Goal: Task Accomplishment & Management: Manage account settings

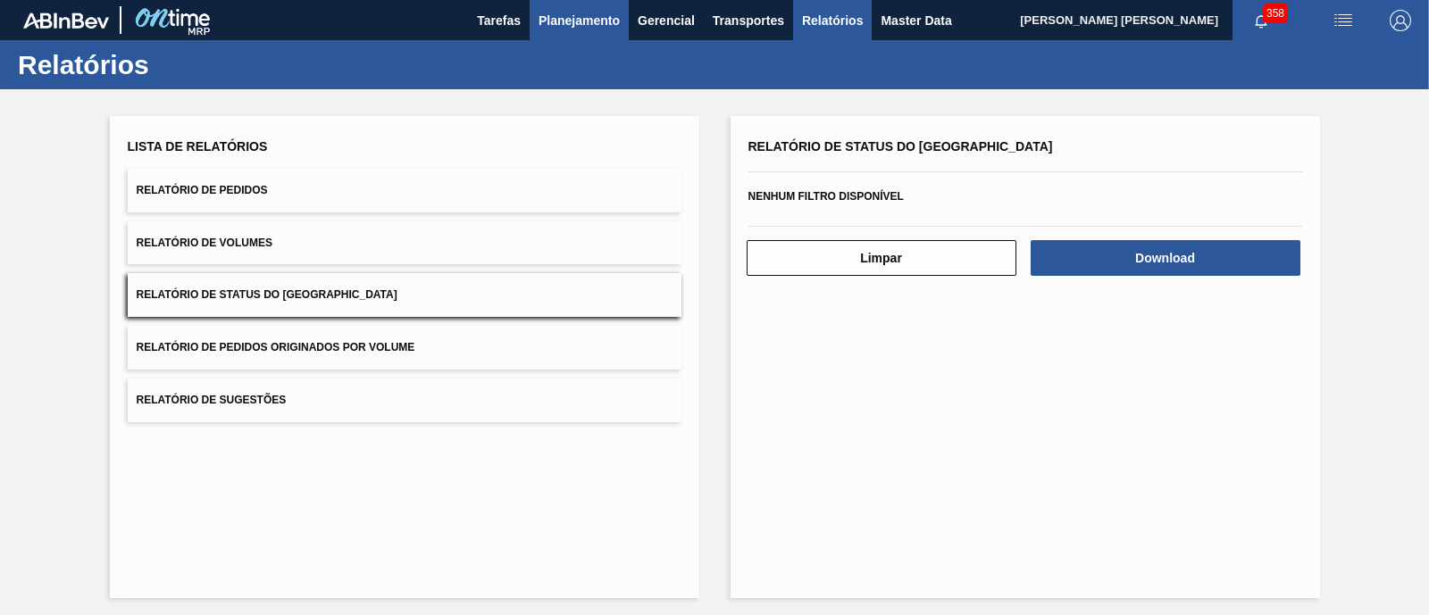
click at [617, 29] on span "Planejamento" at bounding box center [579, 20] width 81 height 21
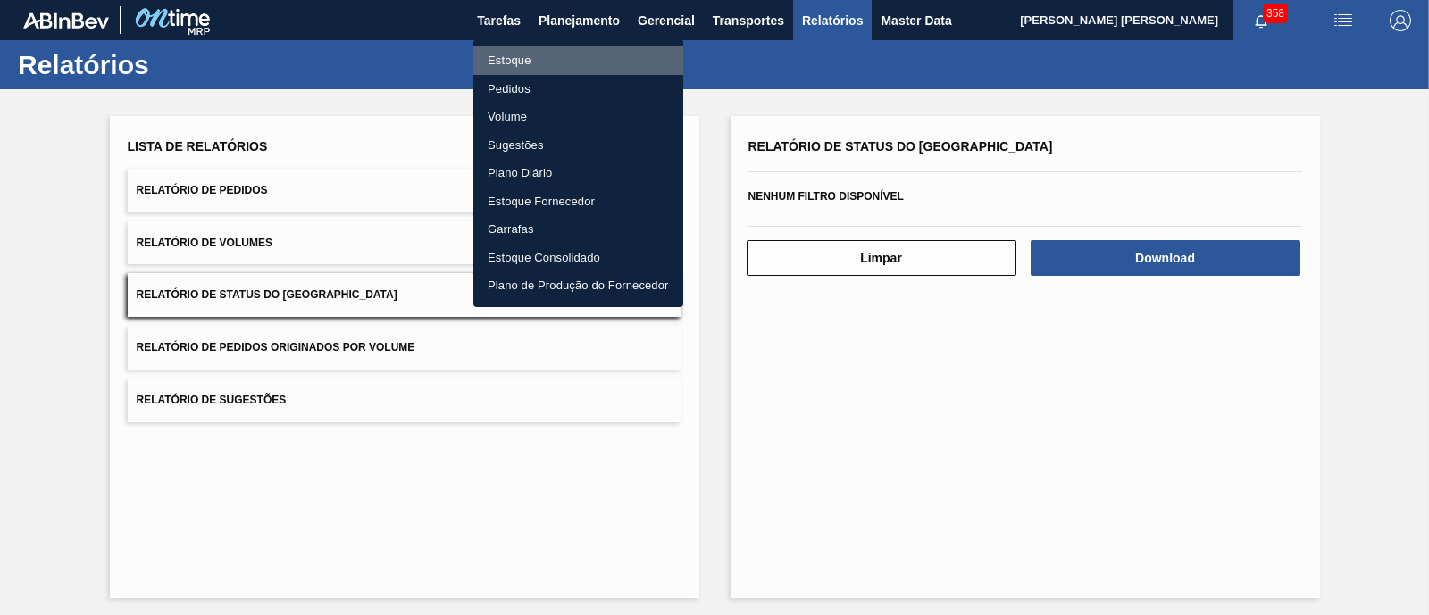
click at [522, 64] on li "Estoque" at bounding box center [578, 60] width 210 height 29
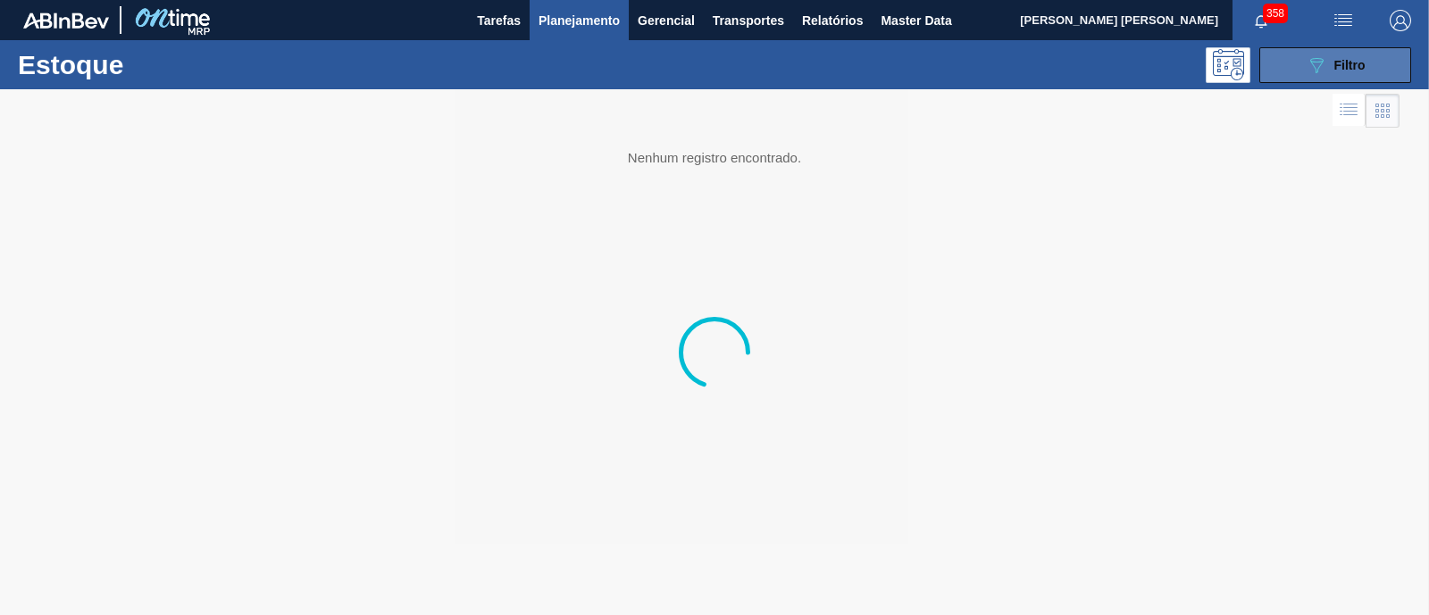
click at [1322, 64] on icon "089F7B8B-B2A5-4AFE-B5C0-19BA573D28AC" at bounding box center [1316, 64] width 21 height 21
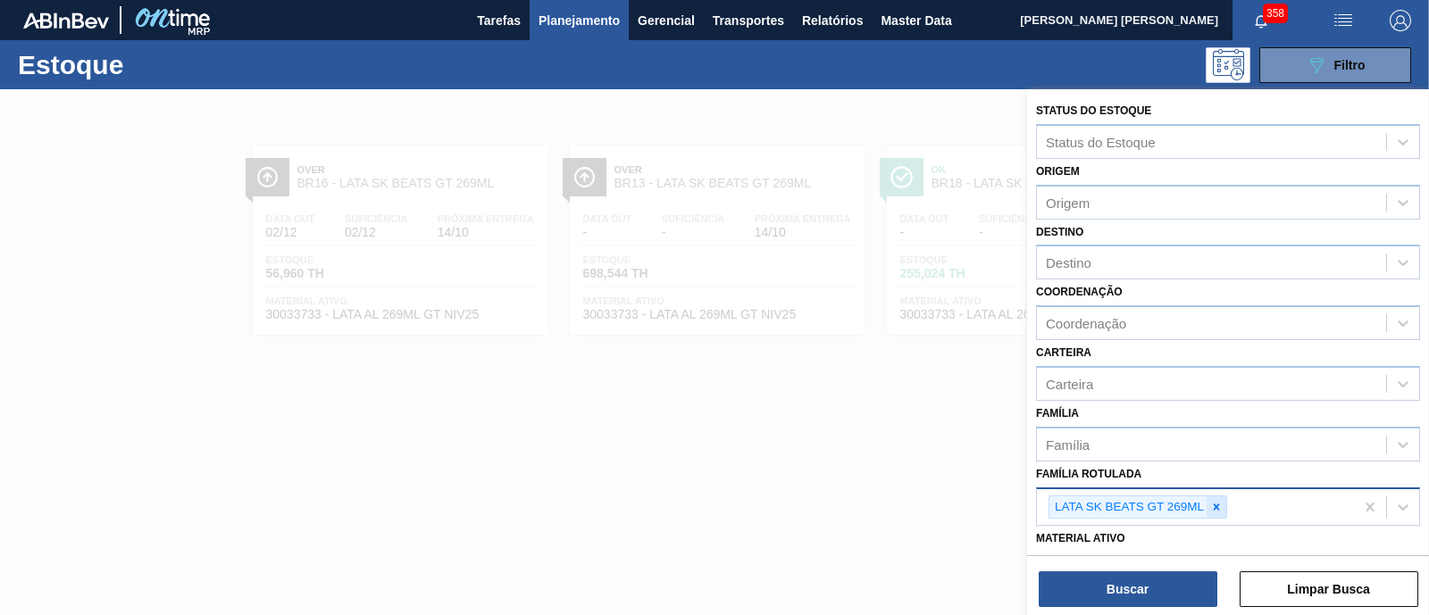
click at [1214, 510] on icon at bounding box center [1216, 507] width 13 height 13
paste Rotulada "AROMA RED FRUIT"
type Rotulada "AROMA RED FRUIT"
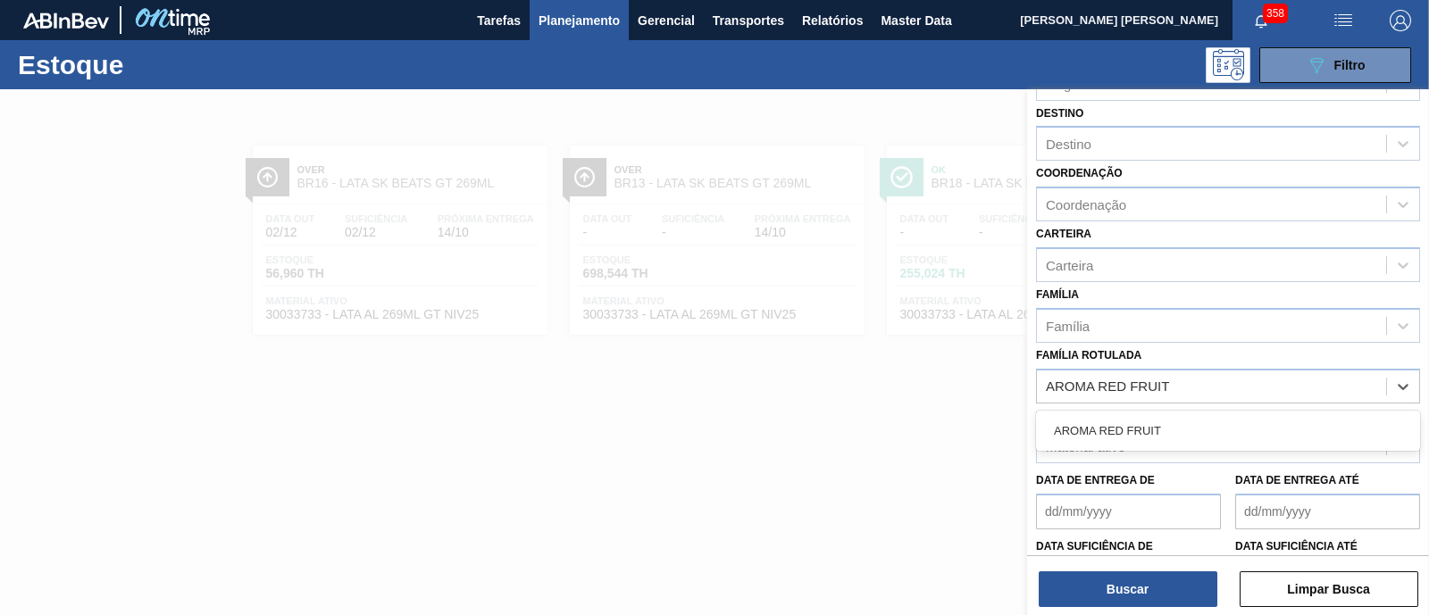
scroll to position [222, 0]
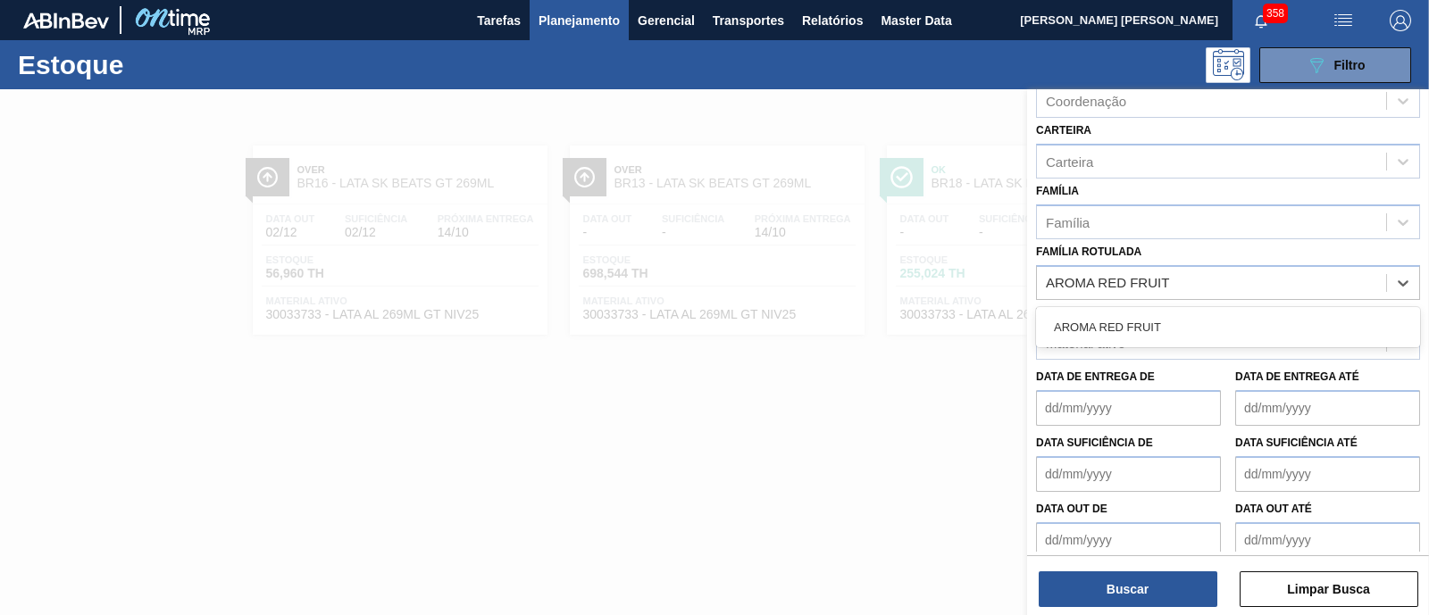
click at [1201, 322] on div "AROMA RED FRUIT" at bounding box center [1228, 327] width 384 height 33
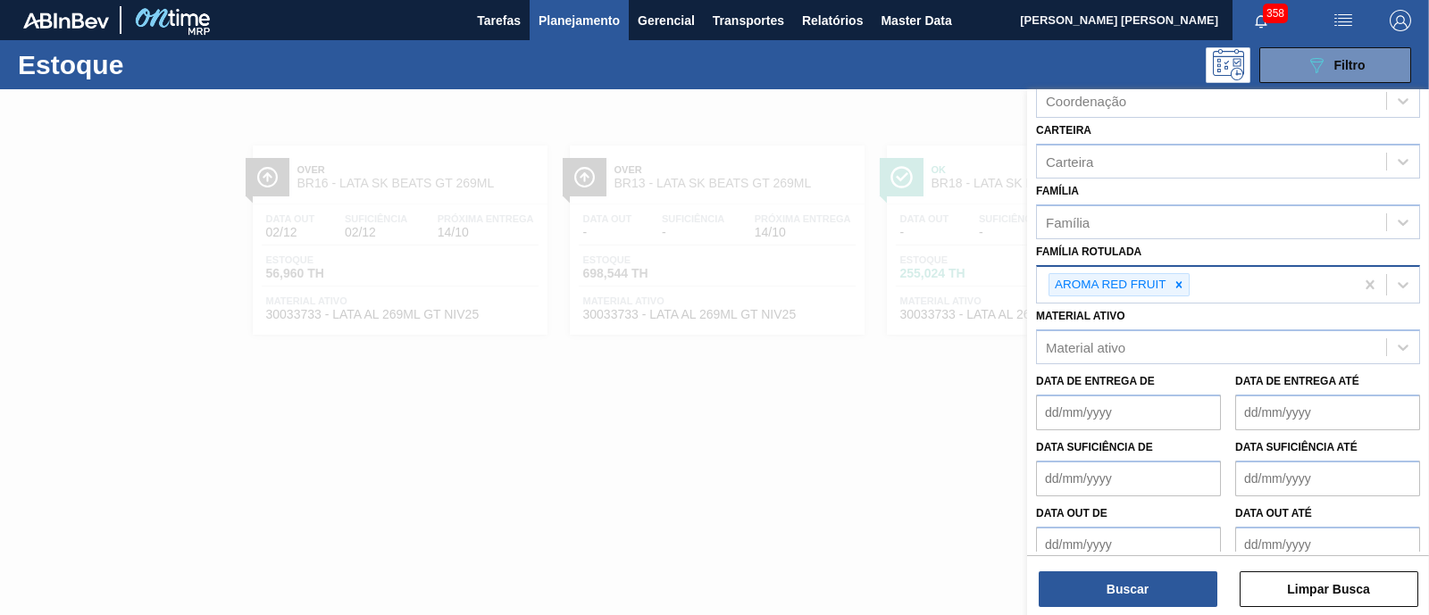
click at [1251, 291] on div "AROMA RED FRUIT" at bounding box center [1195, 285] width 317 height 37
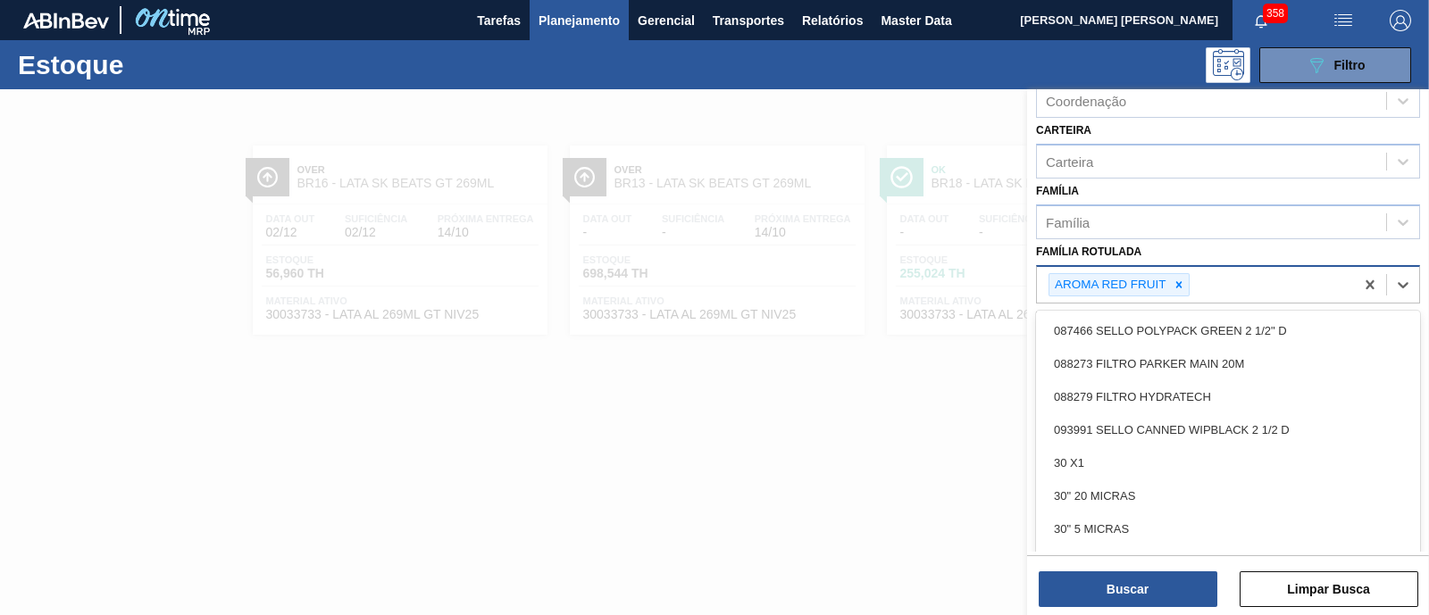
paste Rotulada "AROMA RED MIX"
type Rotulada "AROMA RED MIX"
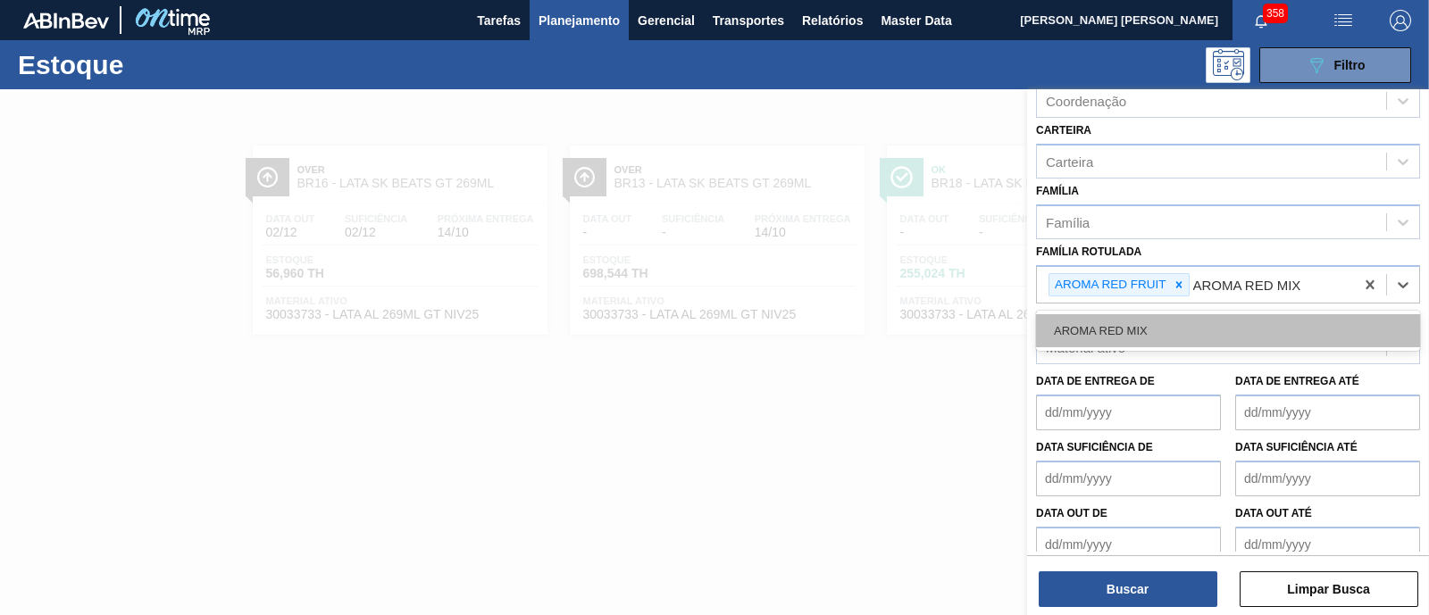
click at [1246, 321] on div "AROMA RED MIX" at bounding box center [1228, 330] width 384 height 33
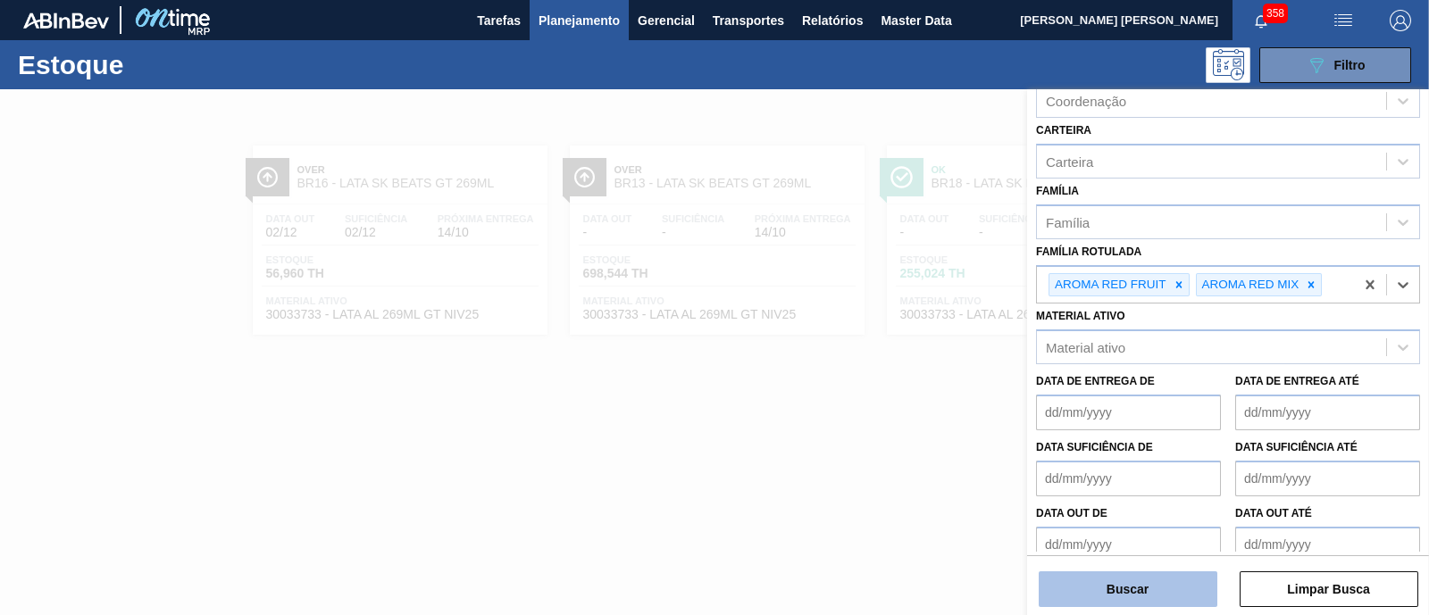
click at [1101, 605] on button "Buscar" at bounding box center [1128, 590] width 179 height 36
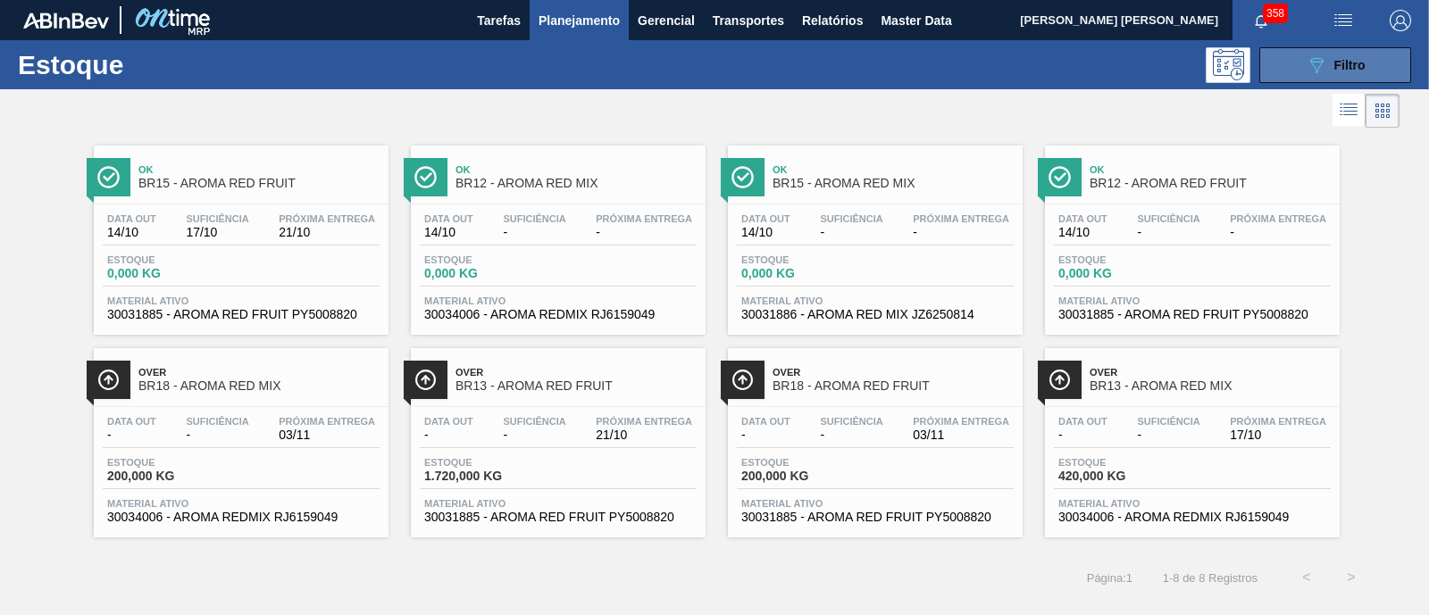
click at [1331, 55] on div "089F7B8B-B2A5-4AFE-B5C0-19BA573D28AC Filtro" at bounding box center [1336, 64] width 60 height 21
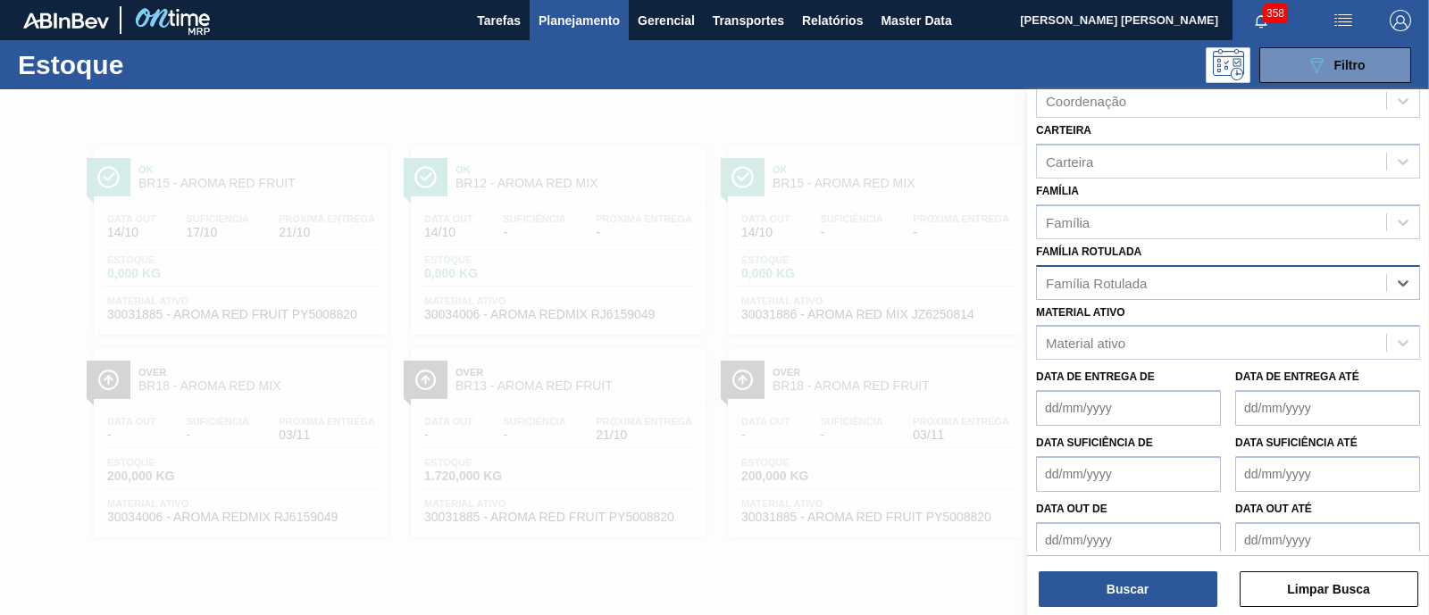
click at [1291, 270] on div "Família Rotulada" at bounding box center [1211, 283] width 349 height 26
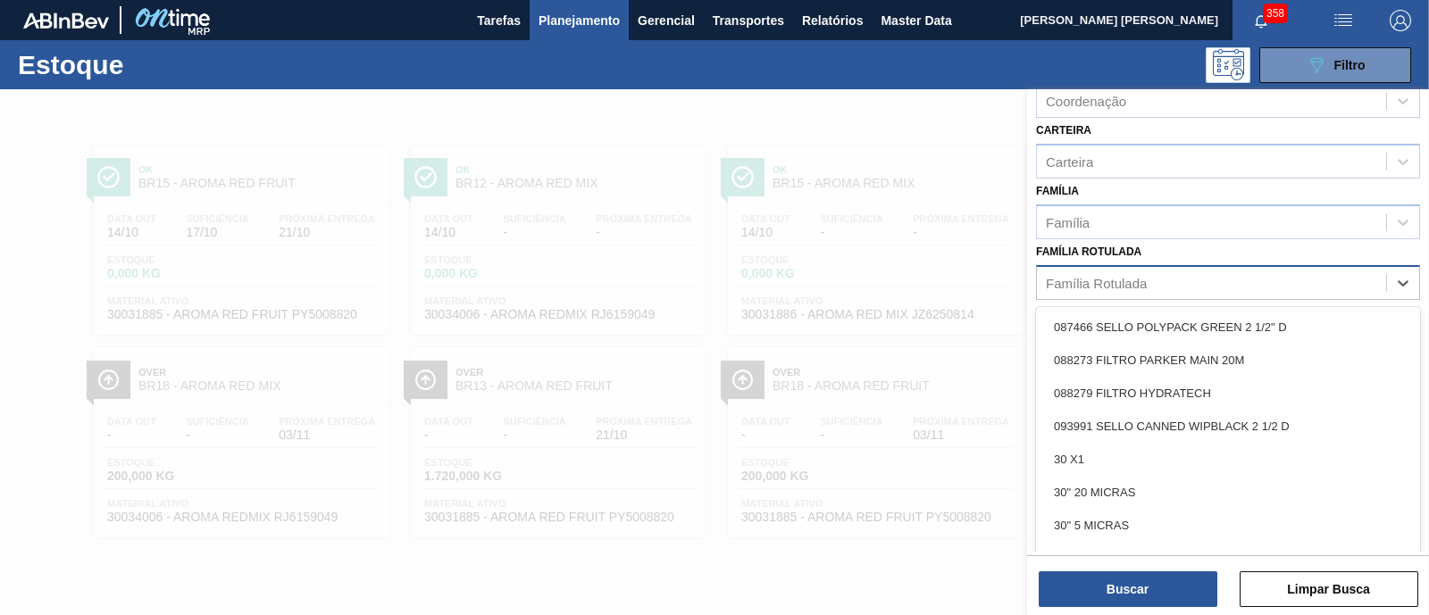
paste Rotulada "FILME BEATS TROPICAL 269ML C/8"
type Rotulada "FILME BEATS TROPICAL 269ML C/8"
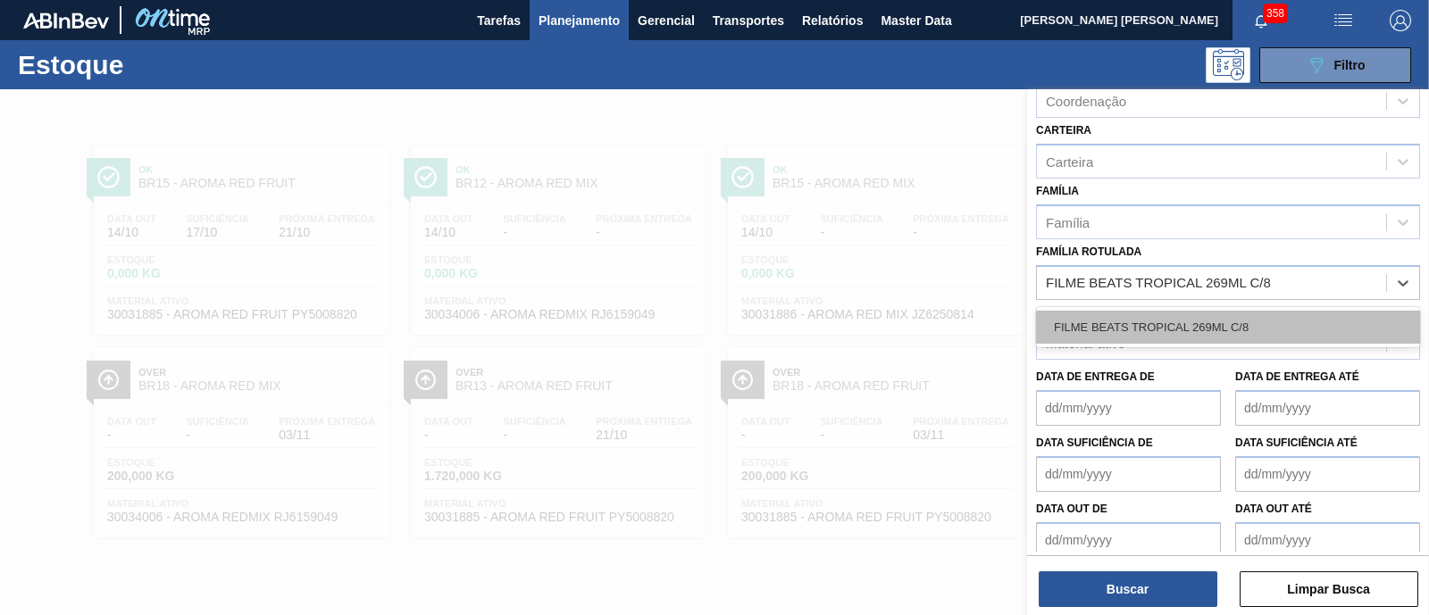
click at [1252, 330] on div "FILME BEATS TROPICAL 269ML C/8" at bounding box center [1228, 327] width 384 height 33
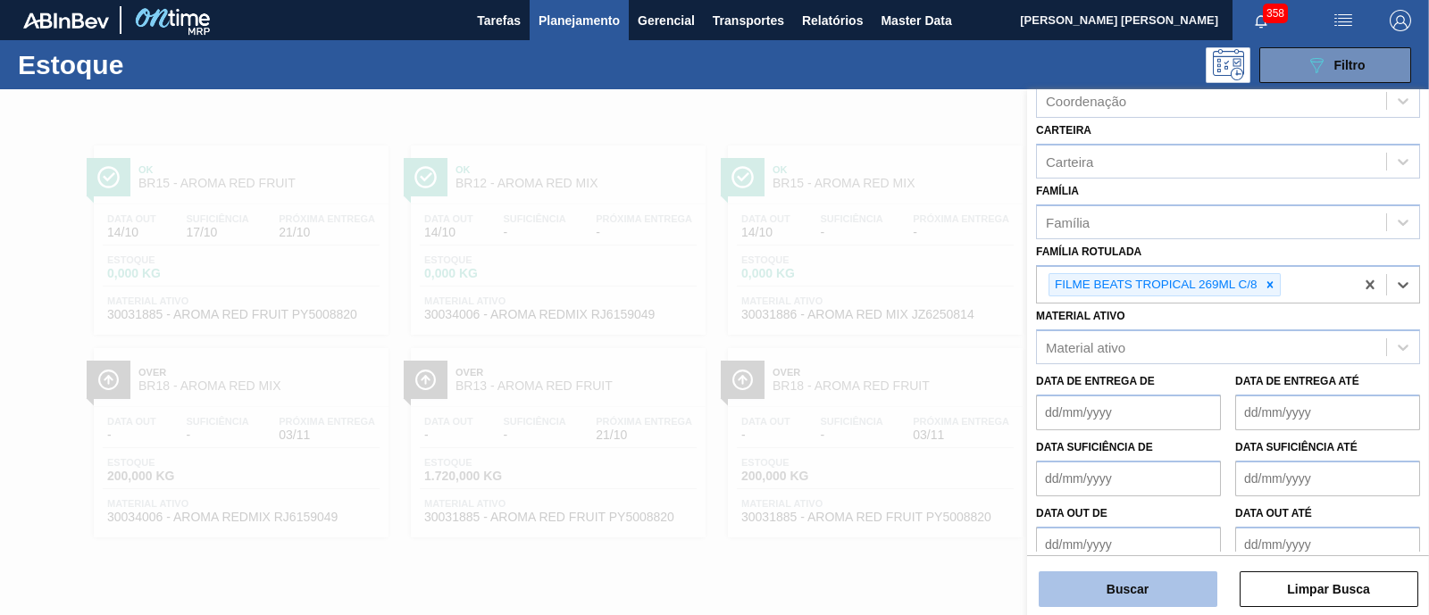
click at [1092, 591] on button "Buscar" at bounding box center [1128, 590] width 179 height 36
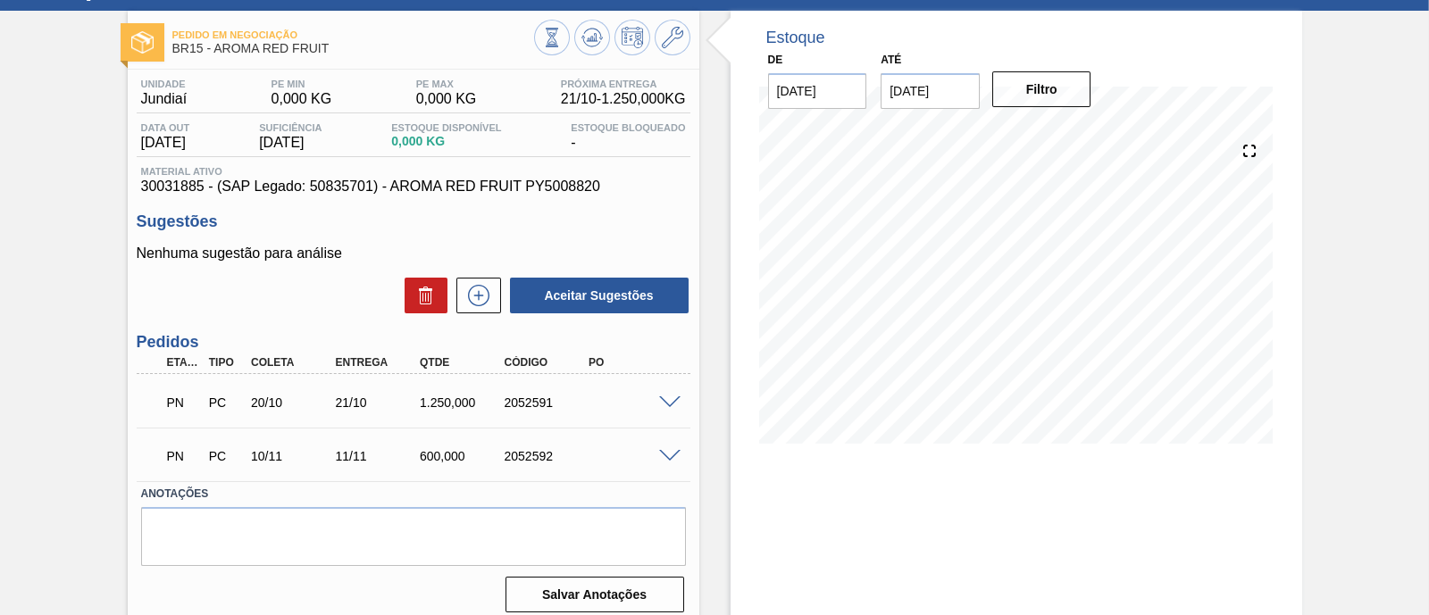
scroll to position [111, 0]
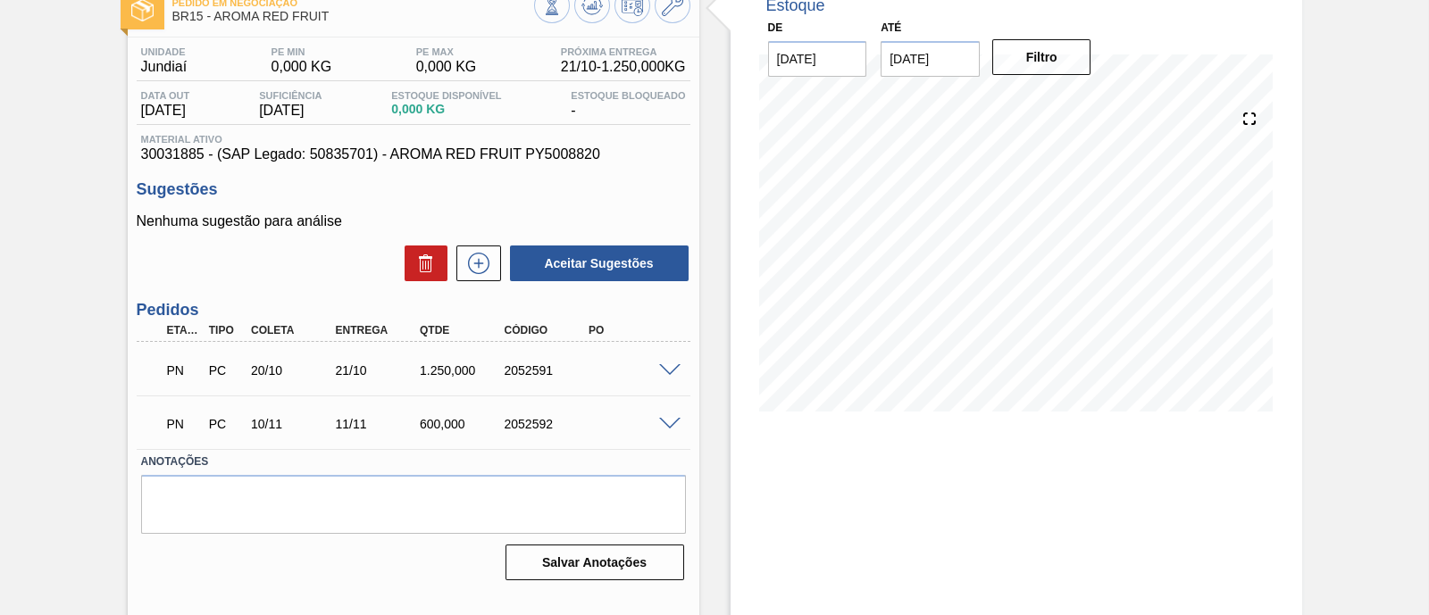
click at [669, 369] on span at bounding box center [669, 370] width 21 height 13
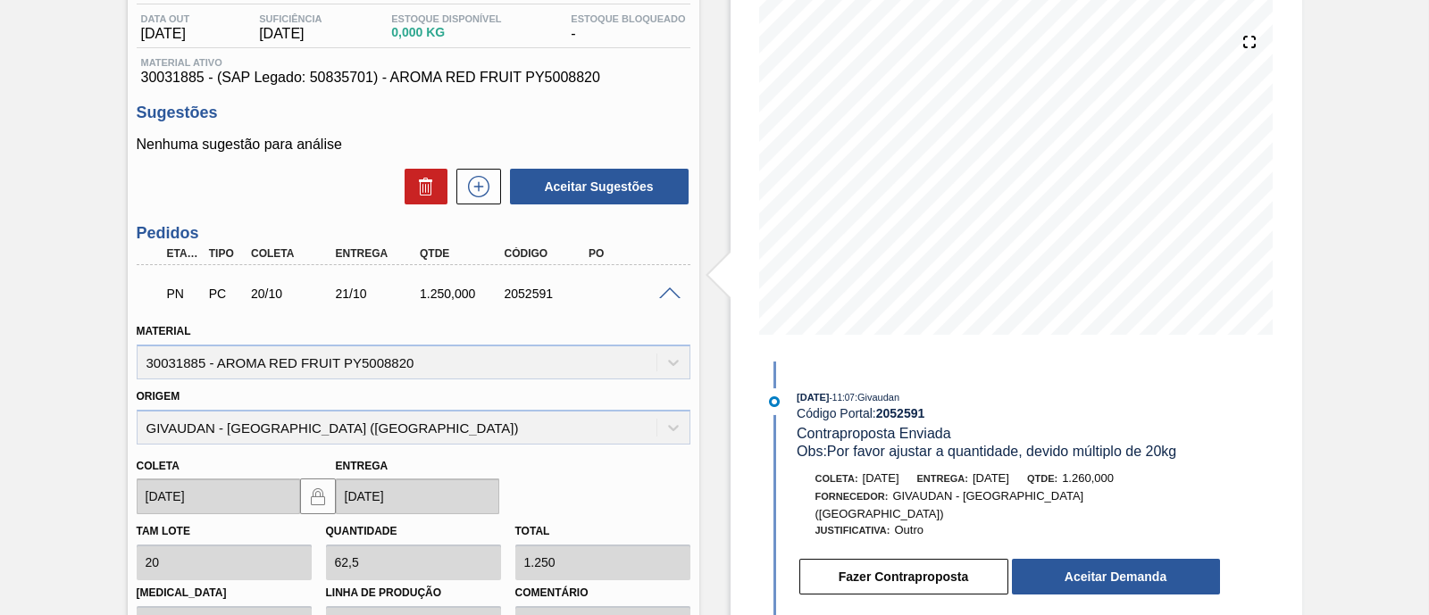
scroll to position [222, 0]
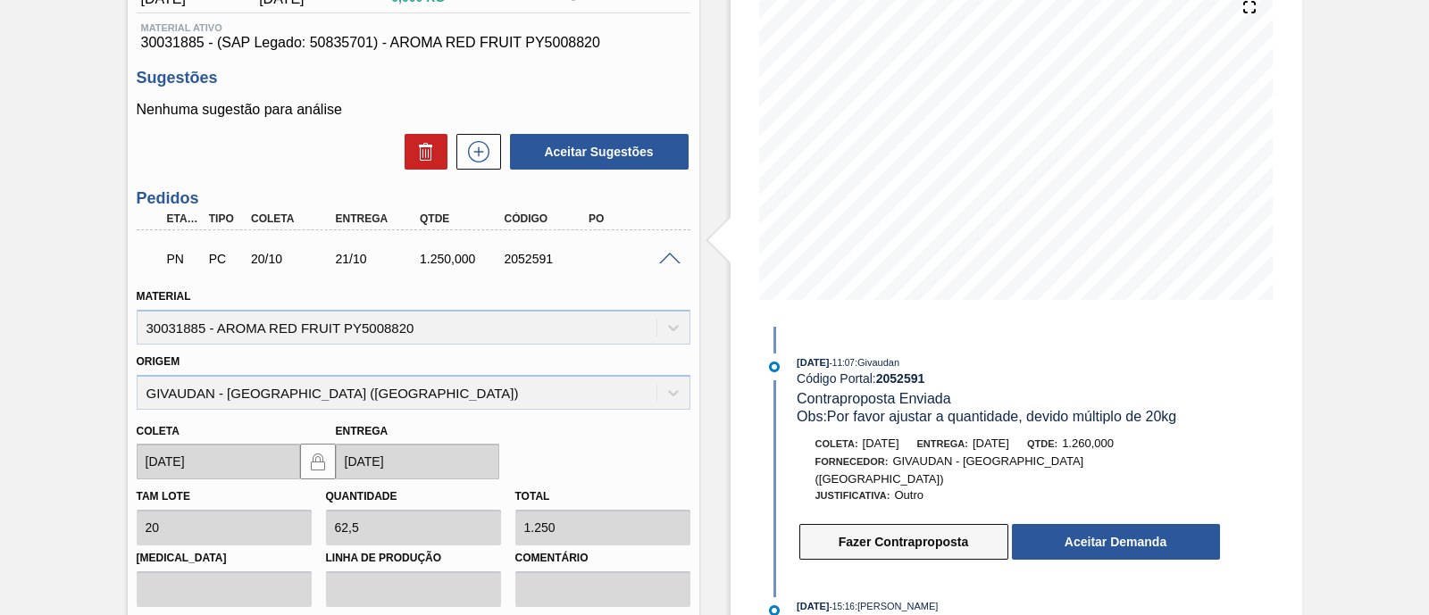
click at [954, 533] on button "Fazer Contraproposta" at bounding box center [903, 542] width 209 height 36
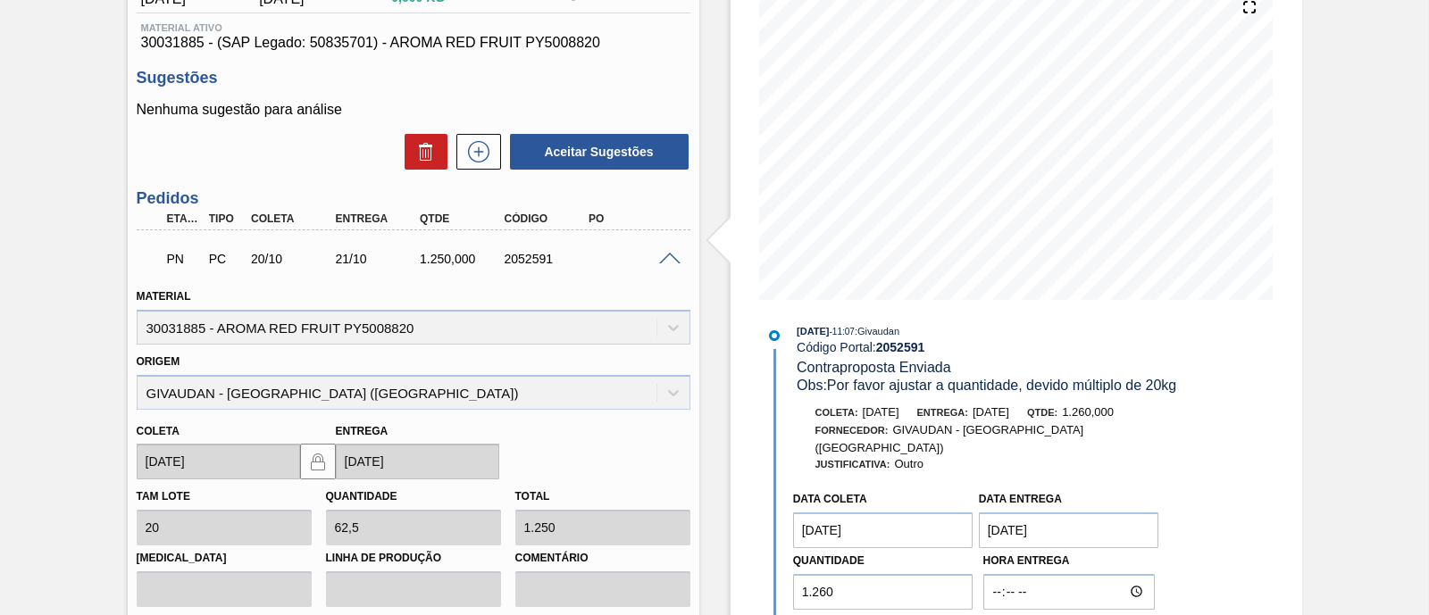
scroll to position [0, 0]
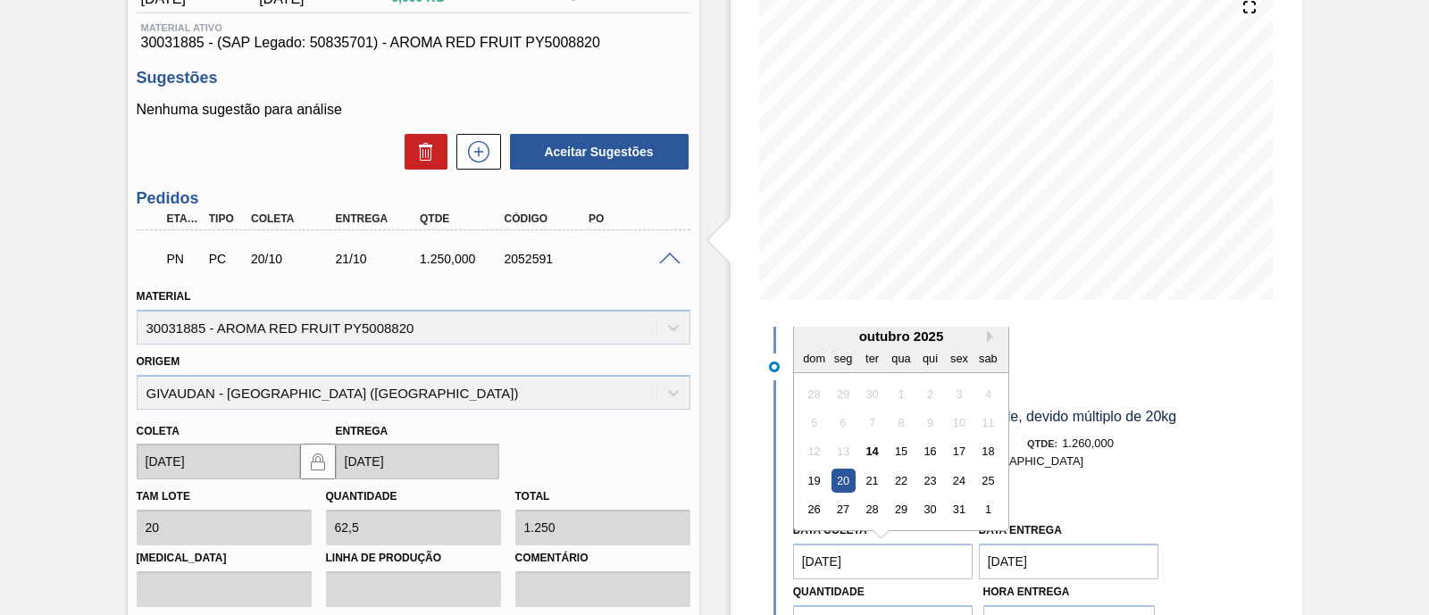
click at [867, 547] on coleta "20/10/2025" at bounding box center [883, 562] width 180 height 36
click at [900, 440] on div "15" at bounding box center [901, 451] width 24 height 24
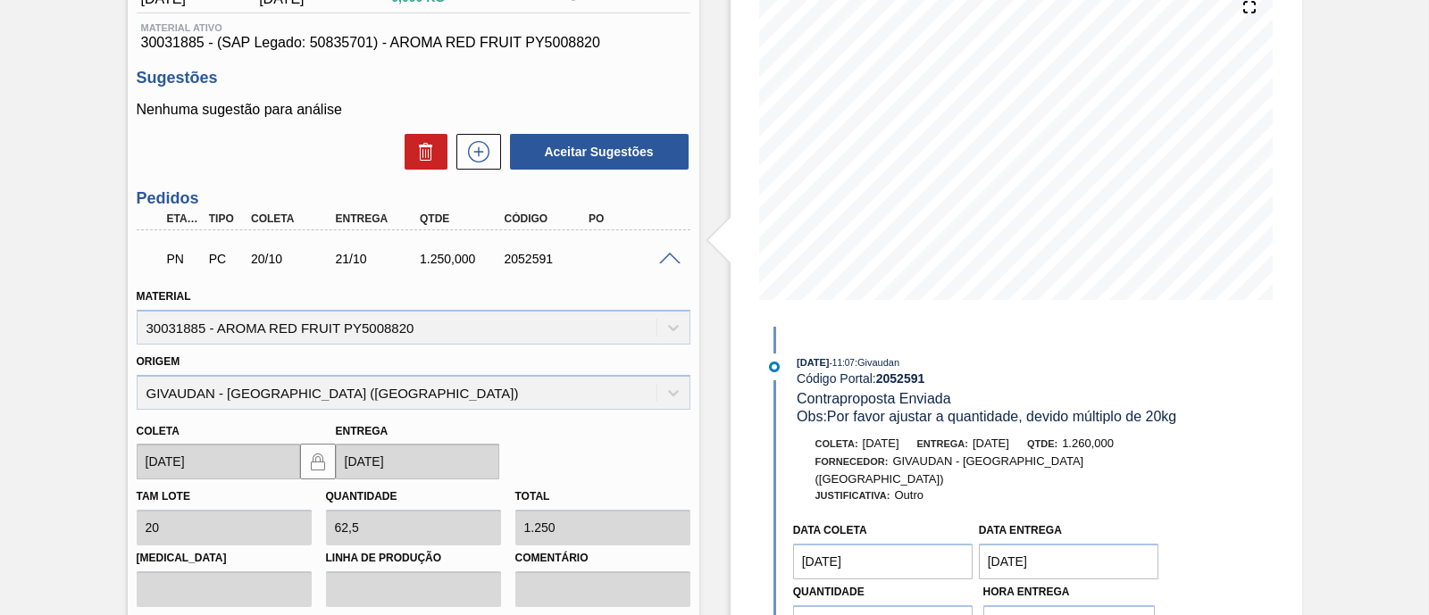
type coleta "15/10/2025"
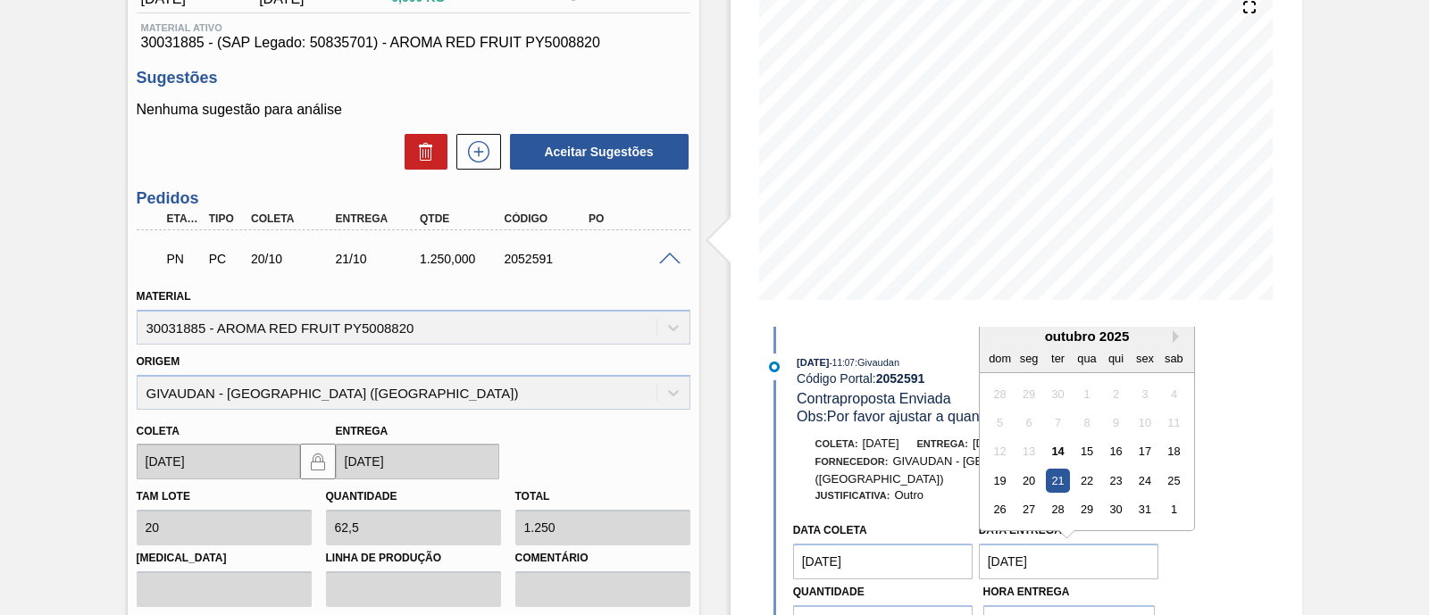
drag, startPoint x: 1066, startPoint y: 544, endPoint x: 989, endPoint y: 552, distance: 77.2
click at [989, 552] on Entrega "21/10/2025" at bounding box center [1069, 562] width 180 height 36
click at [1118, 439] on div "16" at bounding box center [1116, 451] width 24 height 24
type Entrega "16/10/2025"
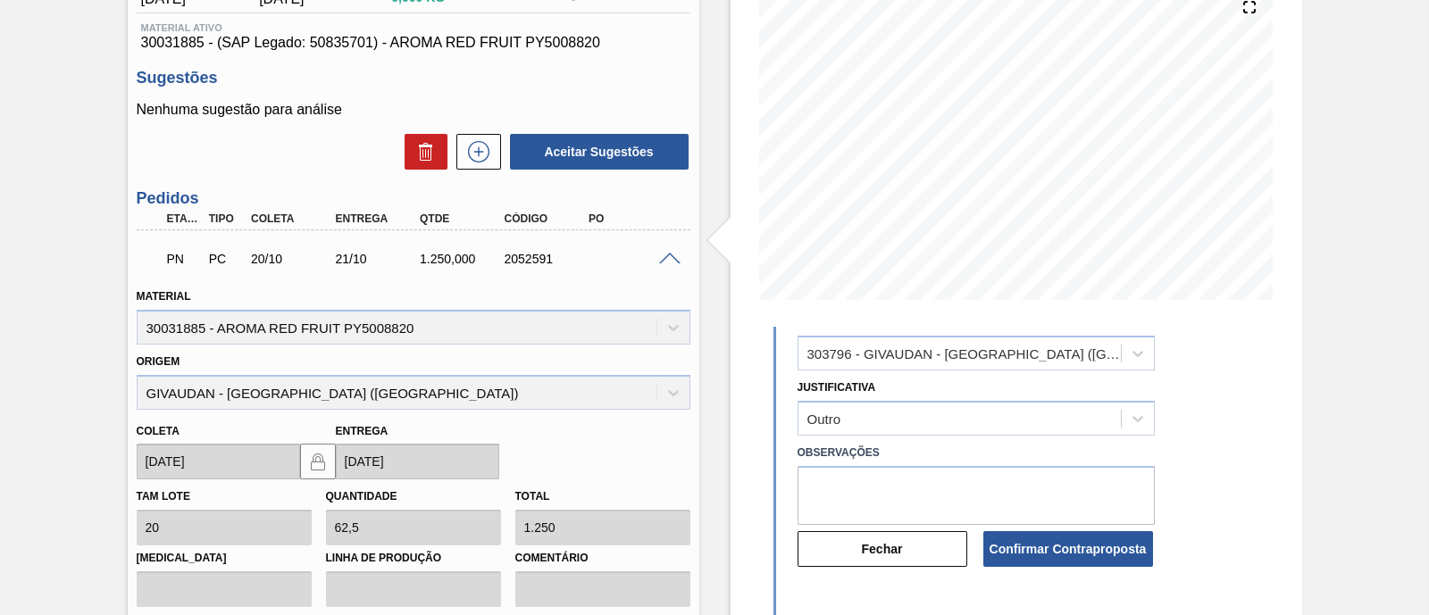
scroll to position [343, 0]
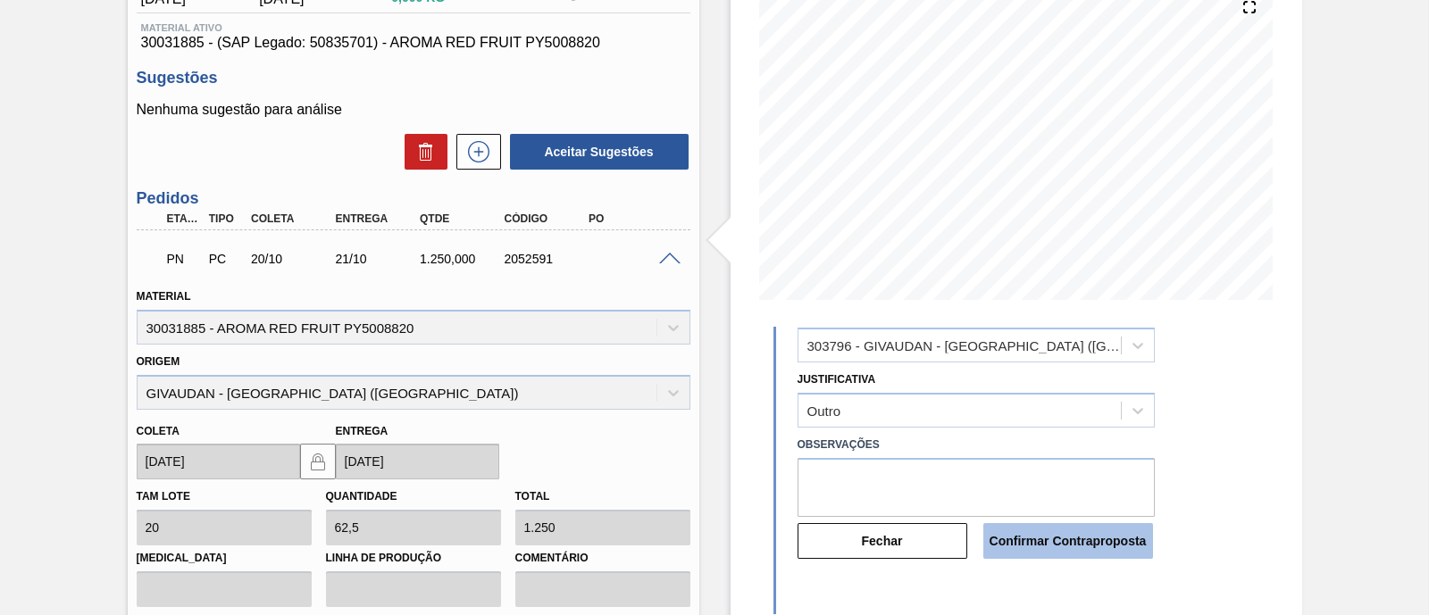
click at [1050, 532] on button "Confirmar Contraproposta" at bounding box center [1068, 541] width 170 height 36
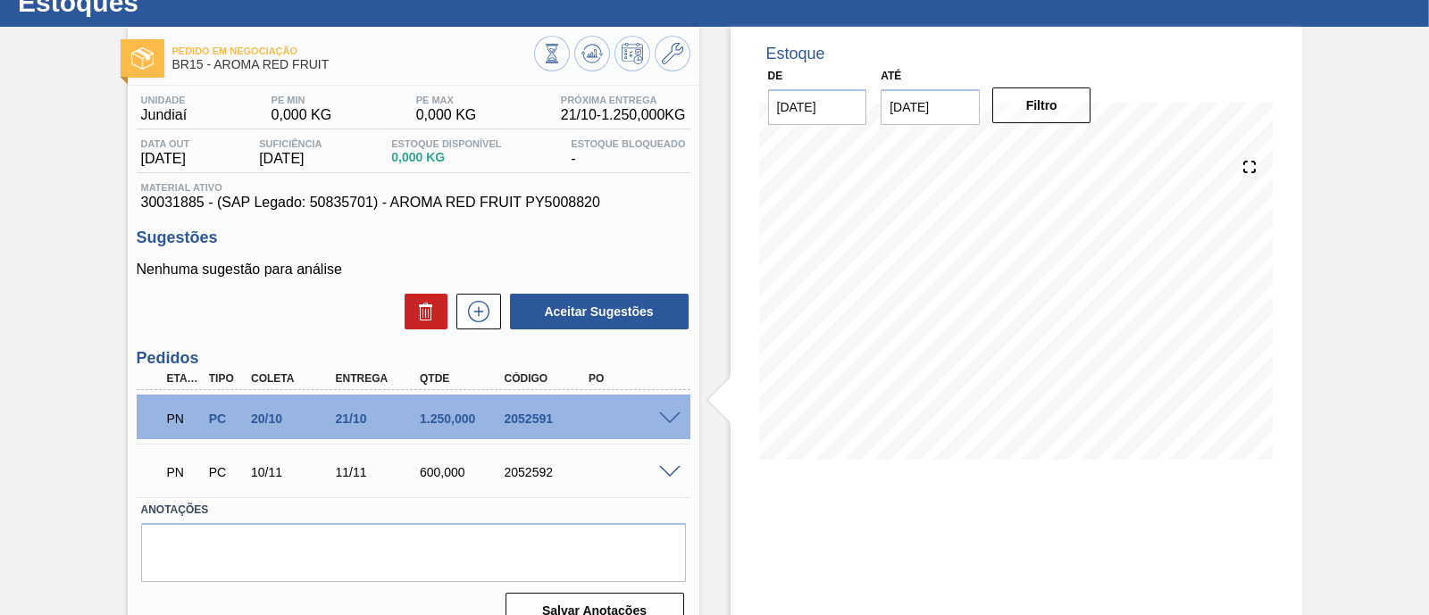
scroll to position [40, 0]
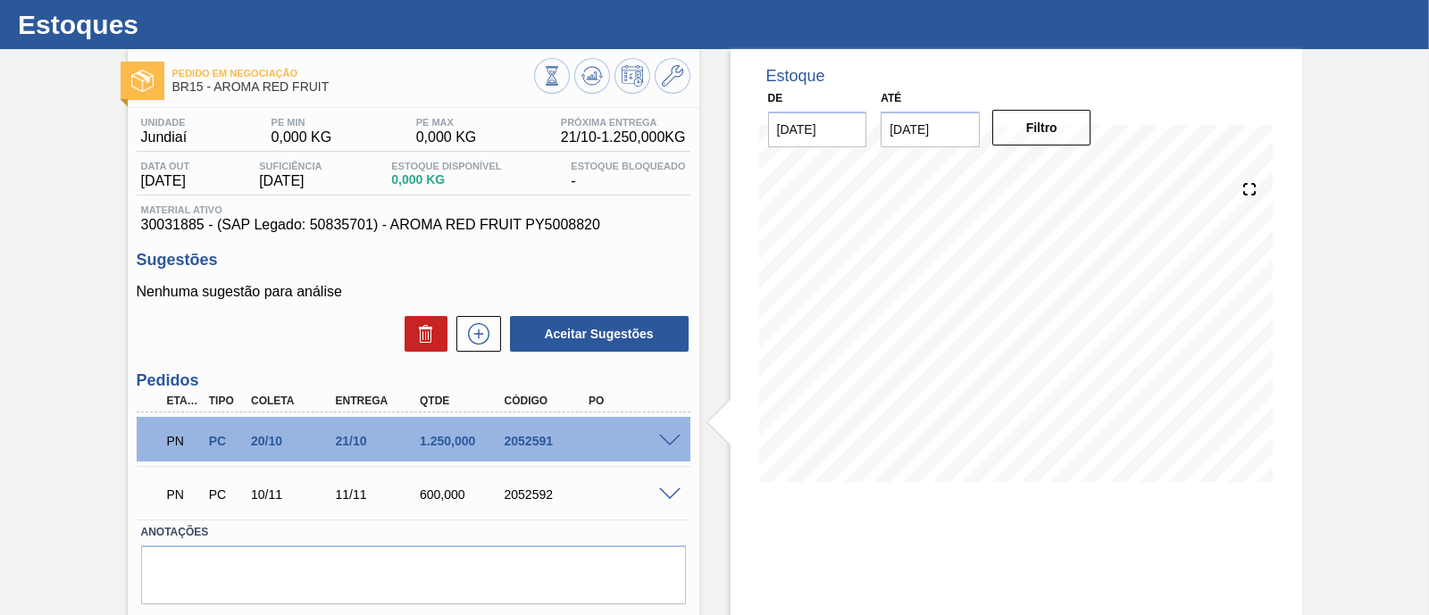
click at [670, 443] on span at bounding box center [669, 441] width 21 height 13
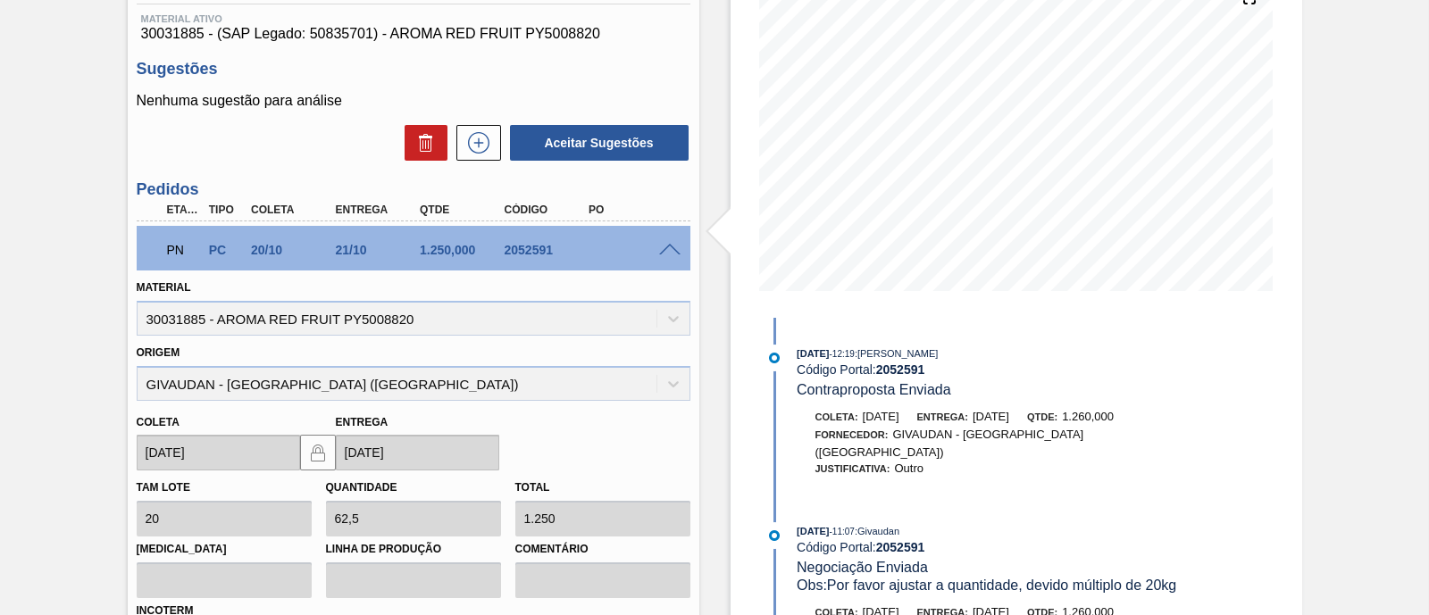
scroll to position [263, 0]
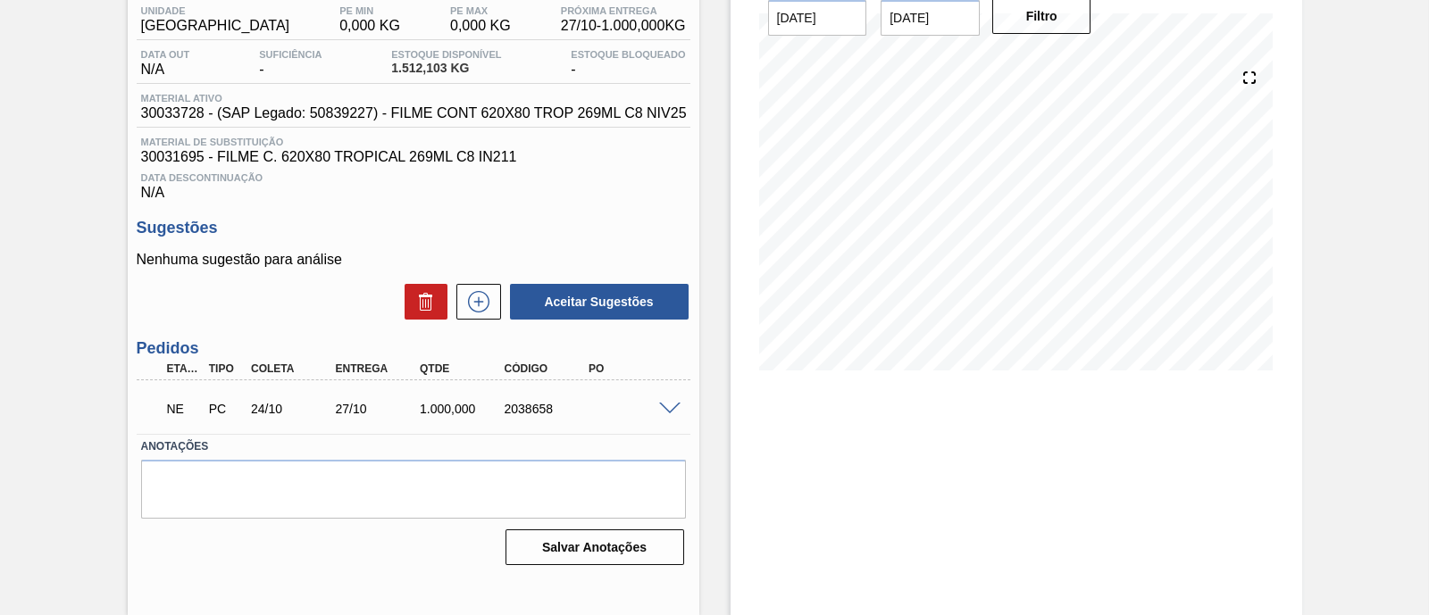
scroll to position [152, 0]
click at [667, 413] on span at bounding box center [669, 409] width 21 height 13
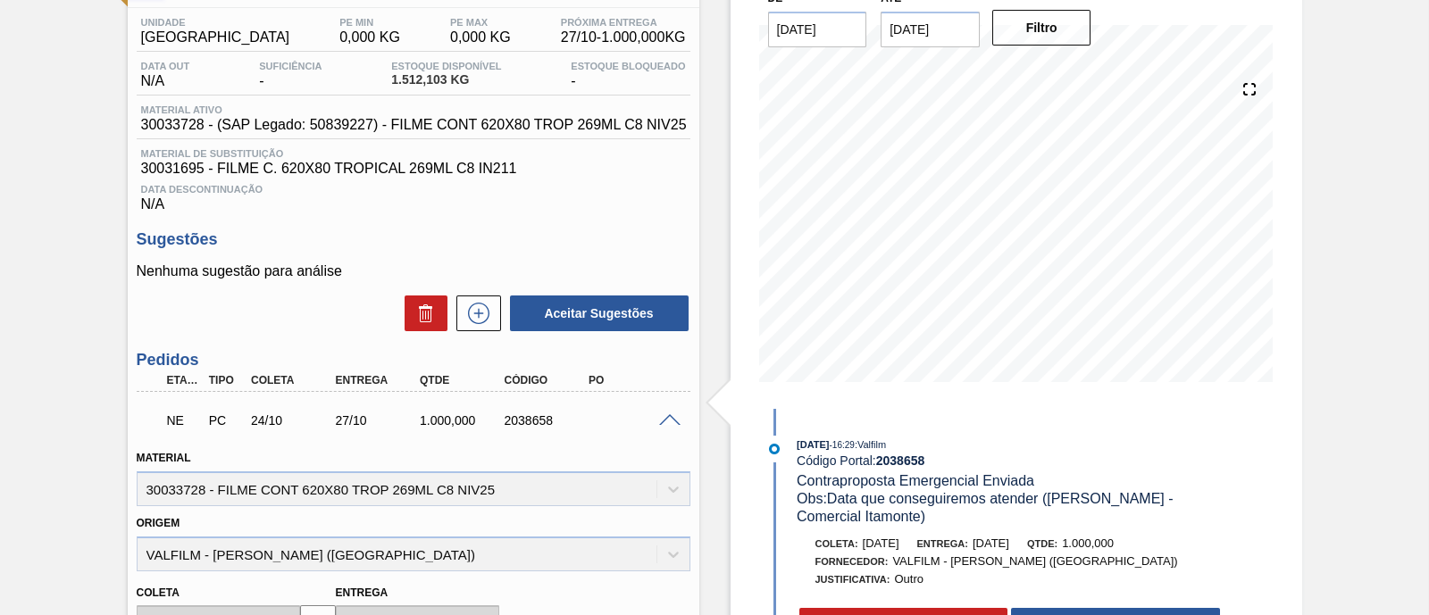
scroll to position [105, 0]
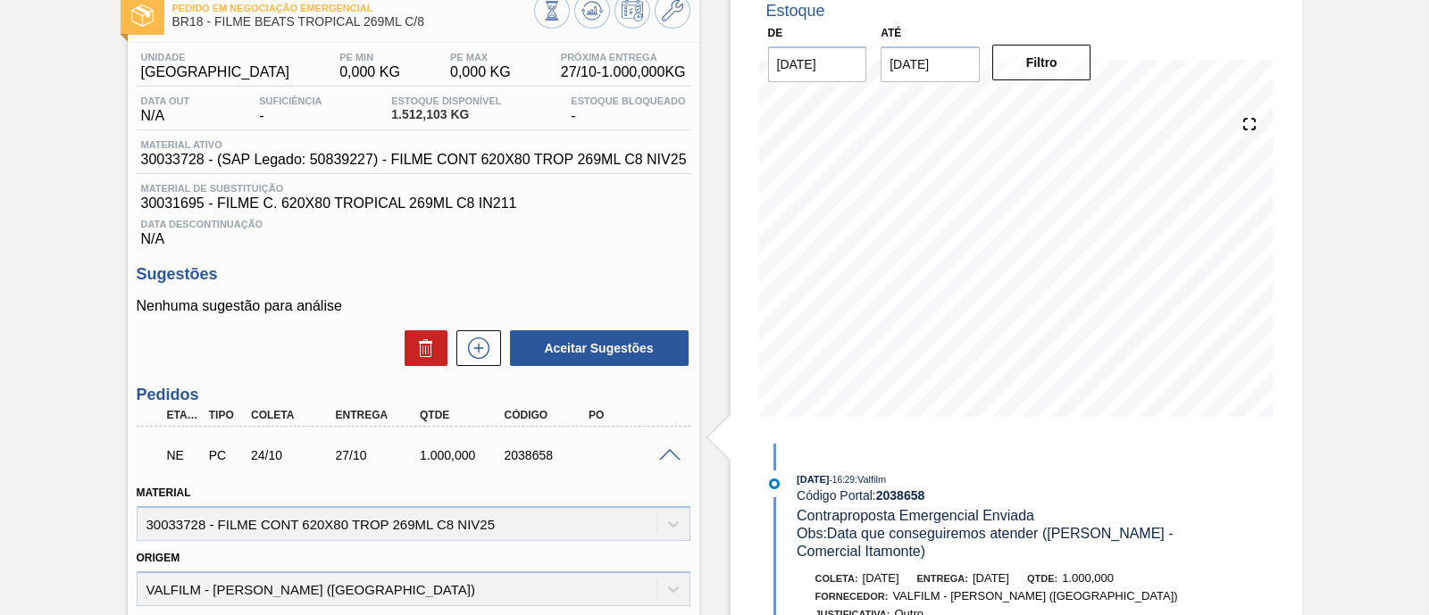
click at [966, 75] on input "[DATE]" at bounding box center [930, 64] width 99 height 36
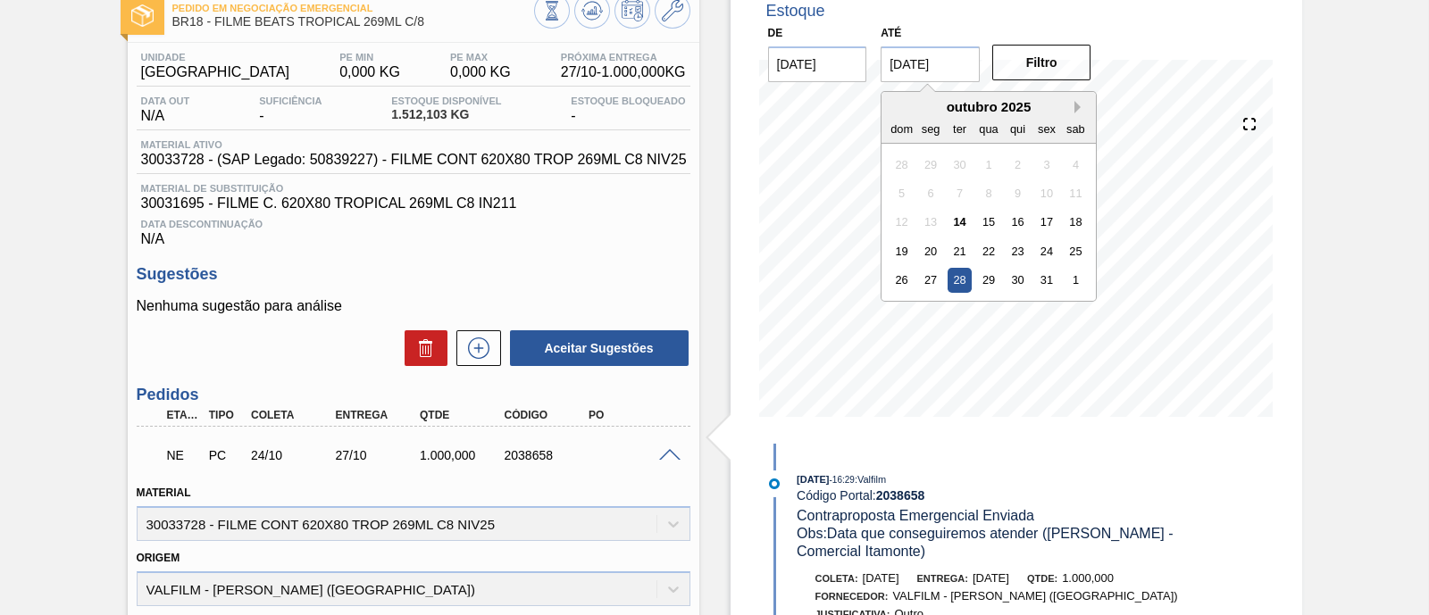
click at [1076, 105] on button "Next Month" at bounding box center [1081, 107] width 13 height 13
click at [1078, 301] on div "6" at bounding box center [1076, 309] width 24 height 24
type input "[DATE]"
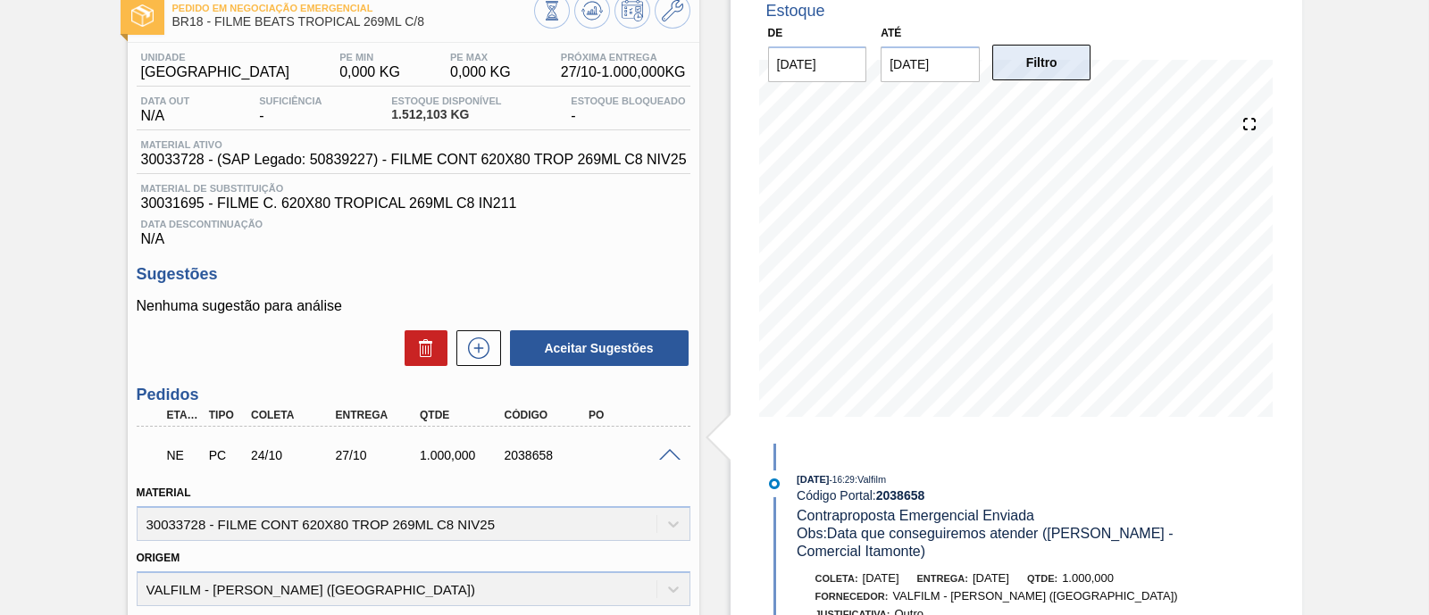
click at [1054, 72] on button "Filtro" at bounding box center [1041, 63] width 99 height 36
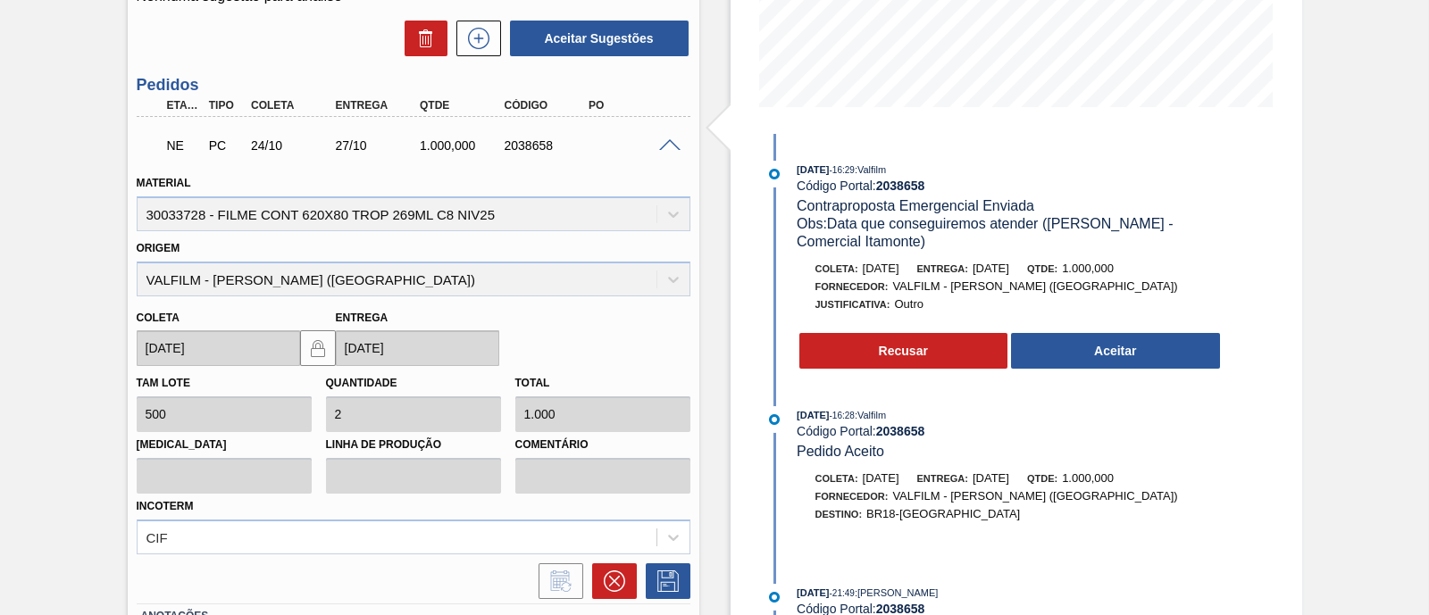
scroll to position [446, 0]
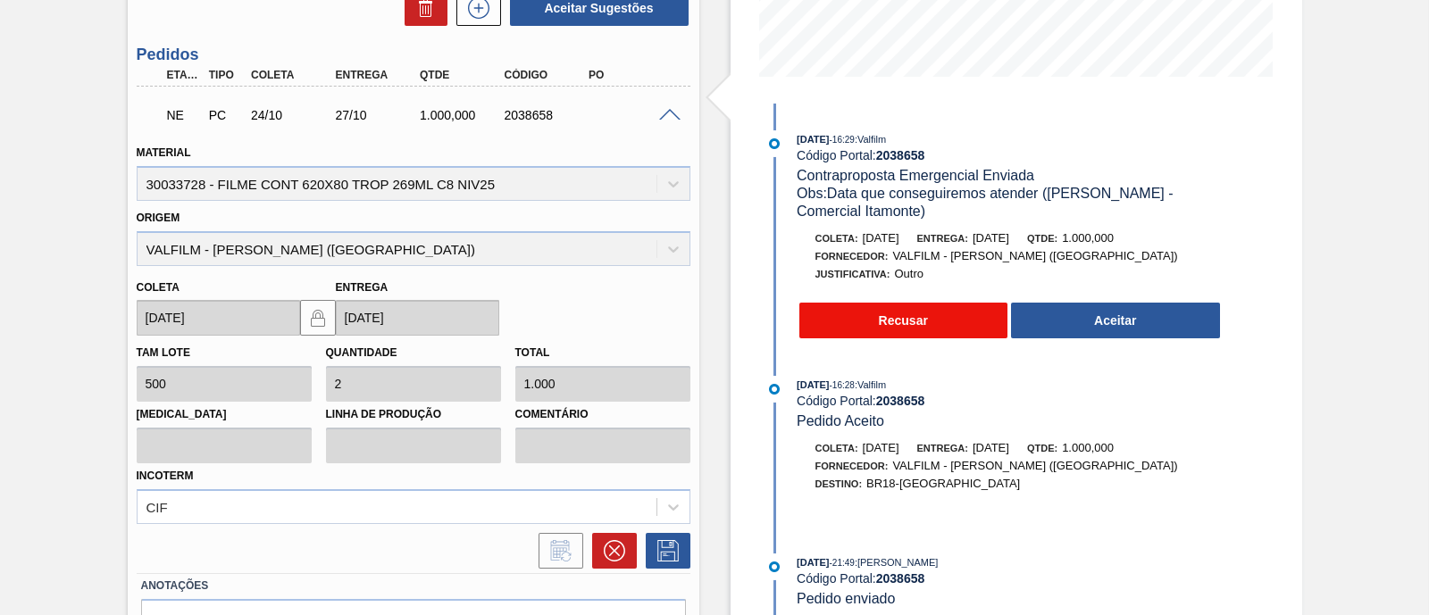
click at [860, 324] on button "Recusar" at bounding box center [903, 321] width 209 height 36
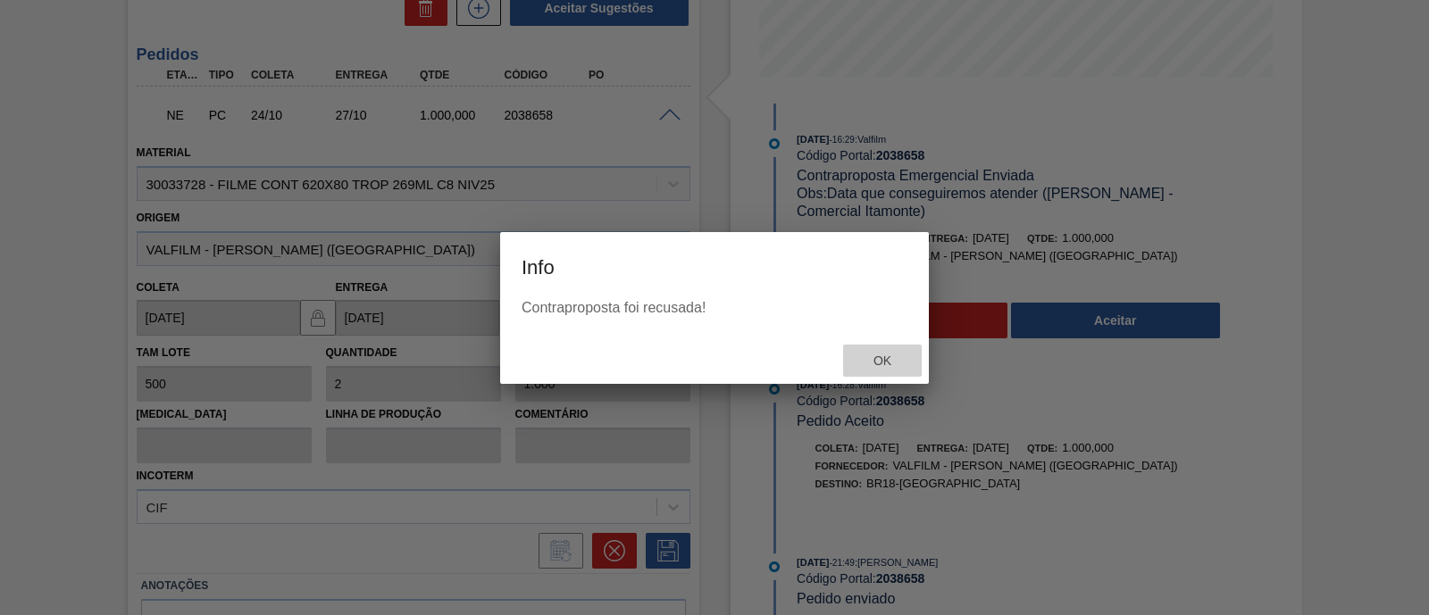
click at [880, 368] on span "Ok" at bounding box center [882, 361] width 46 height 14
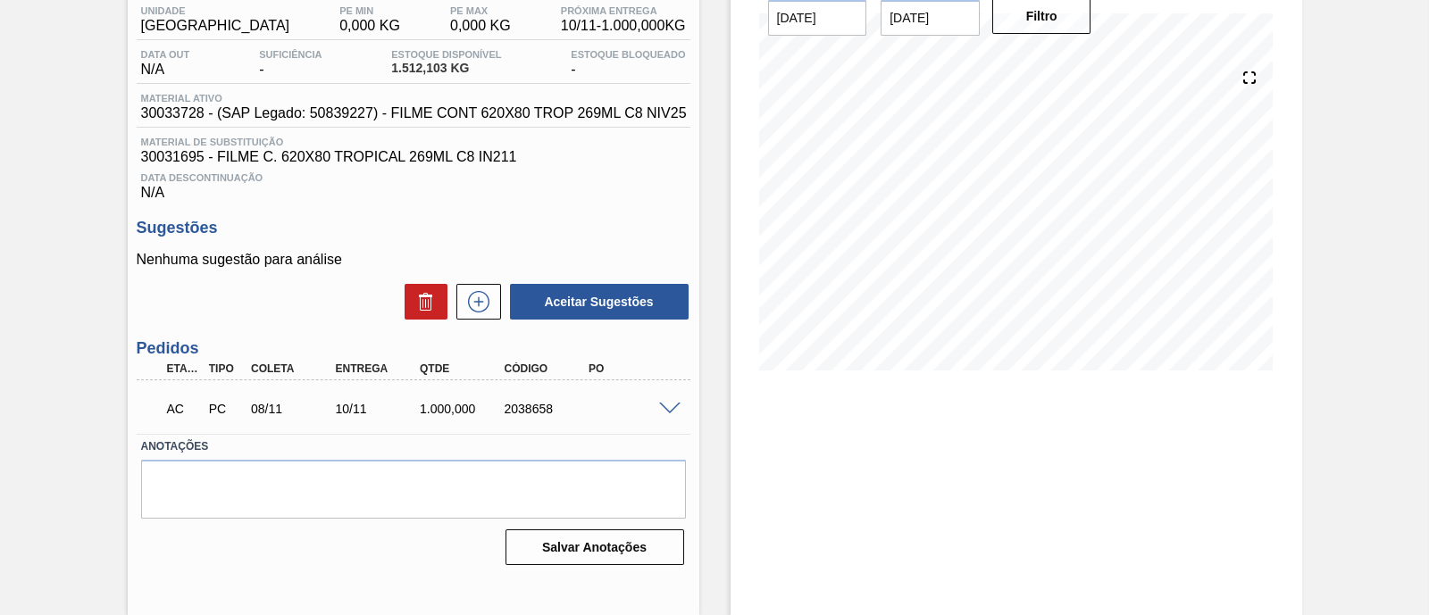
scroll to position [152, 0]
click at [668, 411] on span at bounding box center [669, 409] width 21 height 13
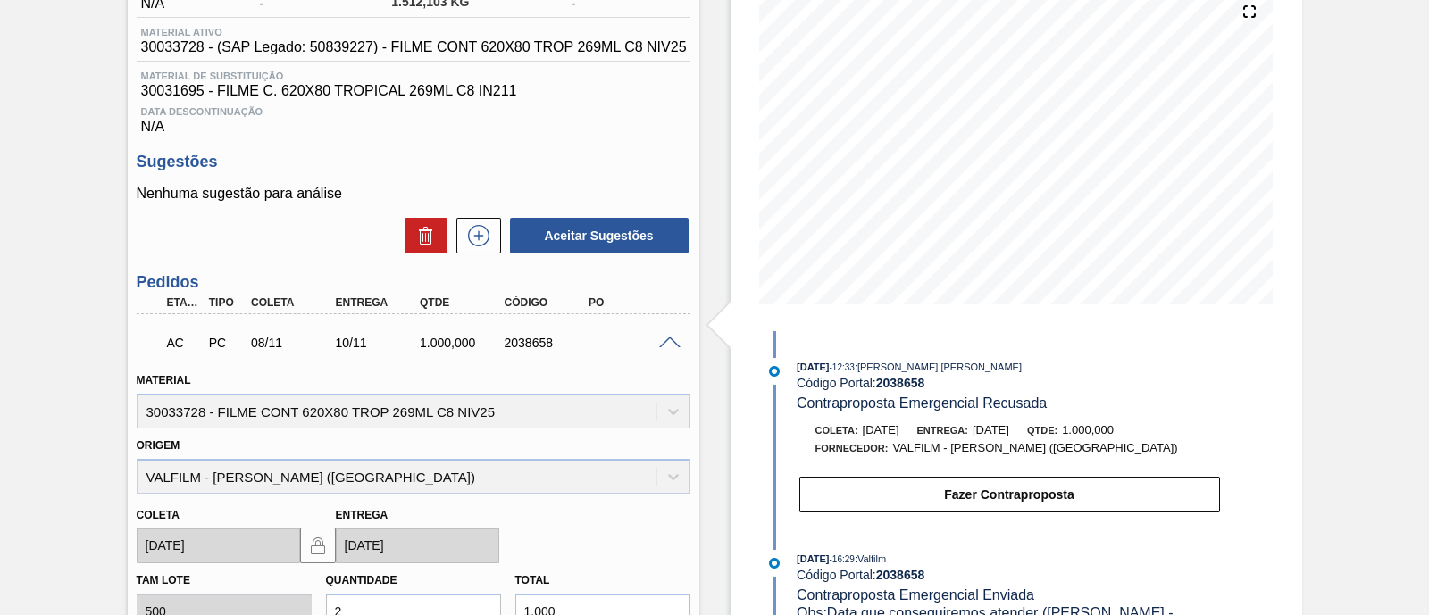
scroll to position [222, 0]
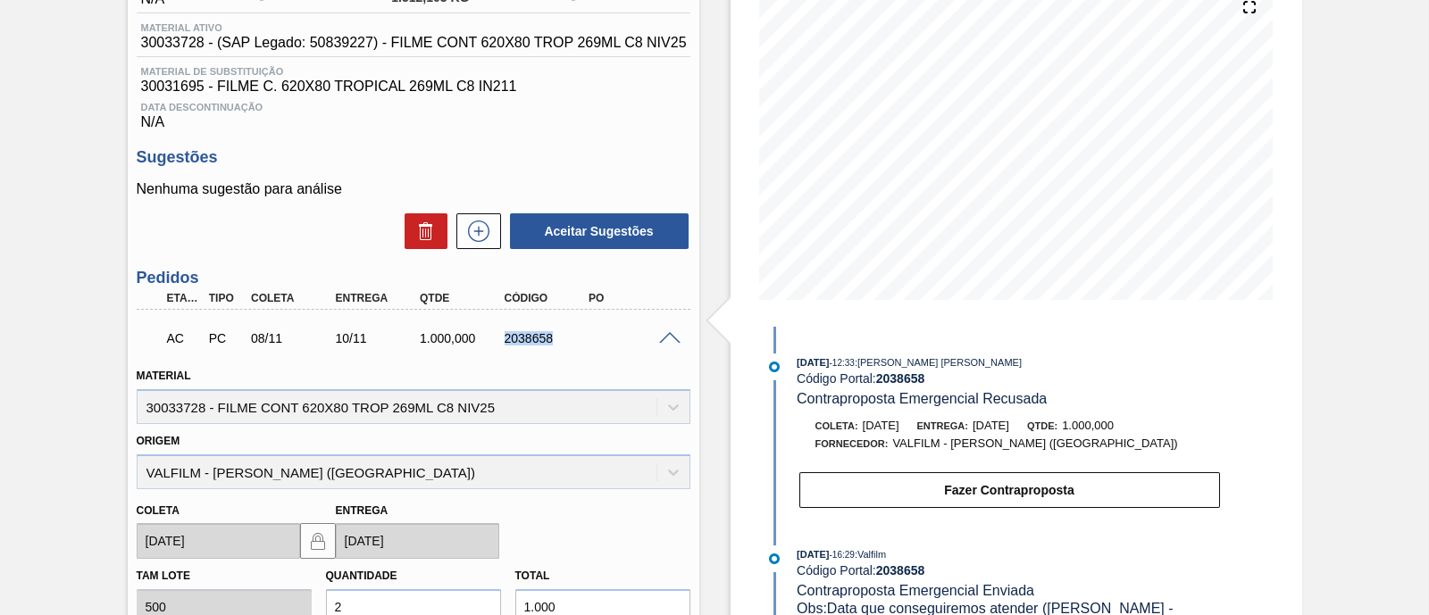
drag, startPoint x: 497, startPoint y: 346, endPoint x: 567, endPoint y: 344, distance: 70.6
click at [567, 344] on div "2038658" at bounding box center [535, 338] width 85 height 14
copy div "2038658"
